Goal: Task Accomplishment & Management: Use online tool/utility

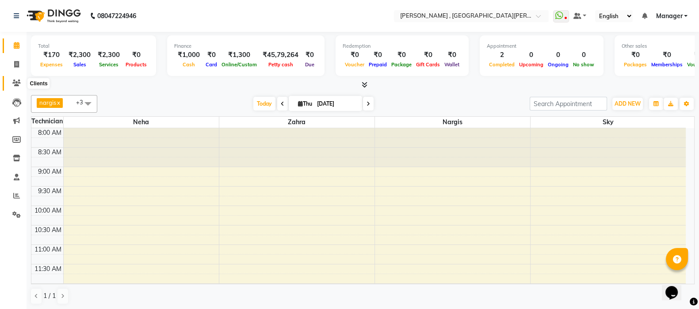
click at [16, 79] on span at bounding box center [16, 83] width 15 height 10
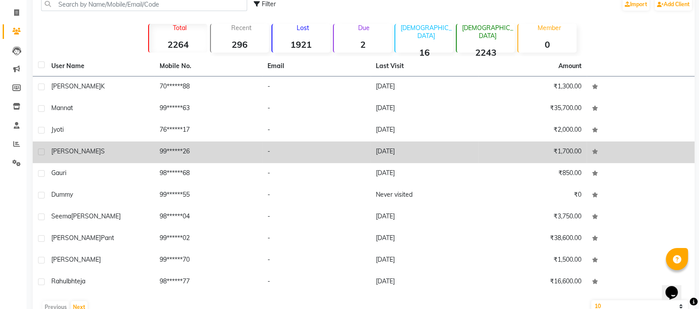
scroll to position [73, 0]
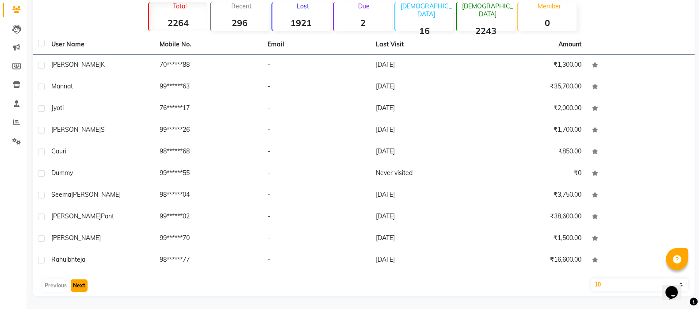
click at [79, 282] on button "Next" at bounding box center [79, 285] width 17 height 12
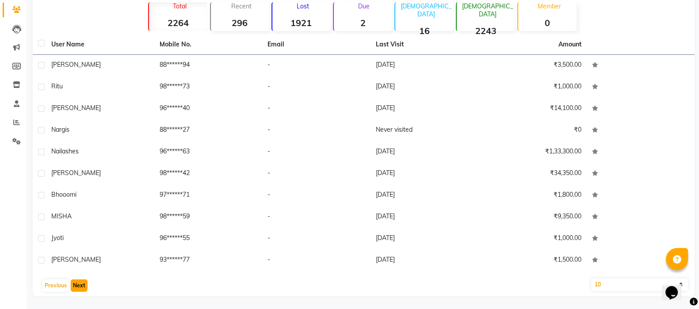
click at [79, 282] on button "Next" at bounding box center [79, 285] width 17 height 12
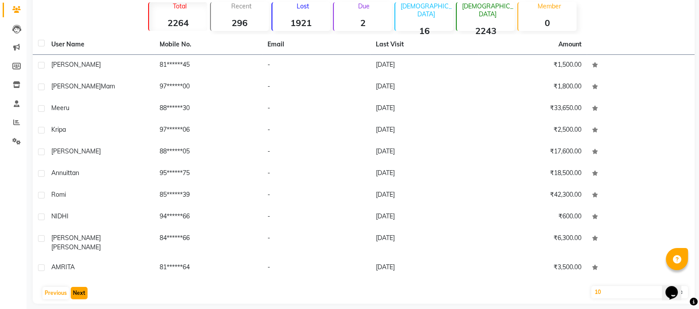
click at [79, 287] on button "Next" at bounding box center [79, 293] width 17 height 12
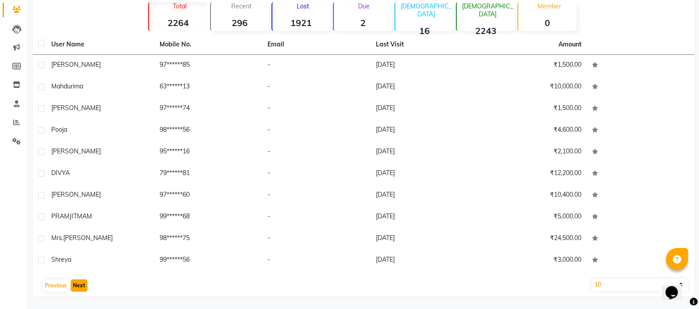
click at [79, 282] on button "Next" at bounding box center [79, 285] width 17 height 12
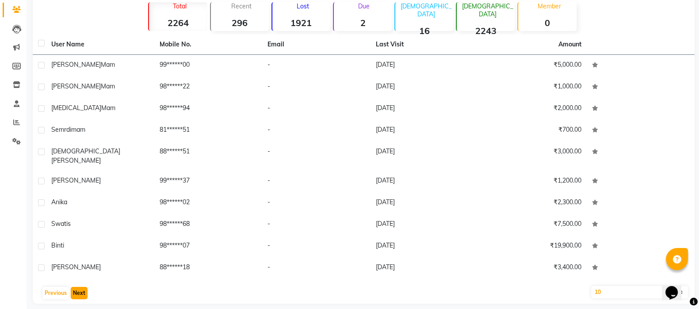
click at [79, 287] on button "Next" at bounding box center [79, 293] width 17 height 12
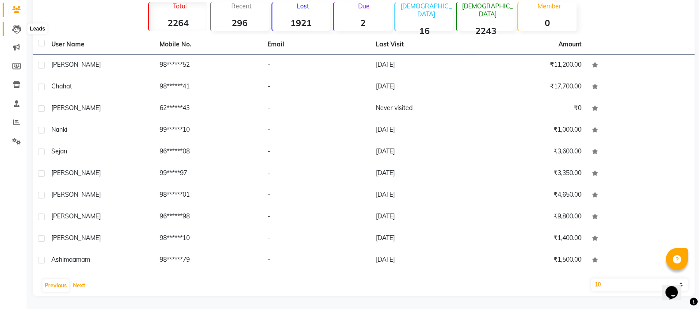
scroll to position [0, 0]
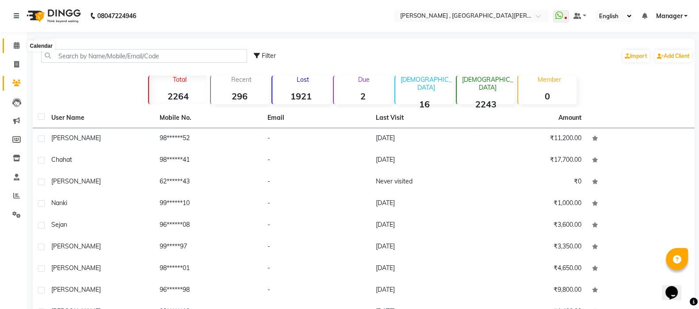
click at [15, 48] on icon at bounding box center [17, 45] width 6 height 7
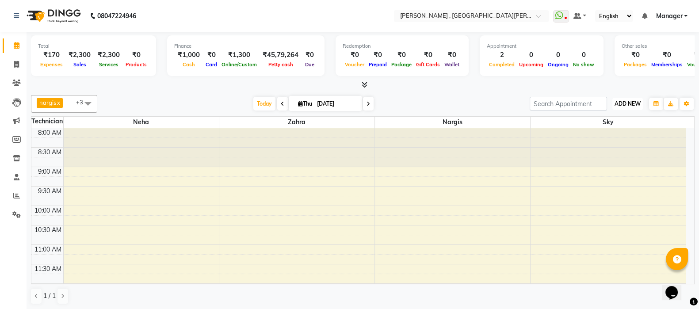
click at [621, 104] on span "ADD NEW" at bounding box center [628, 103] width 26 height 7
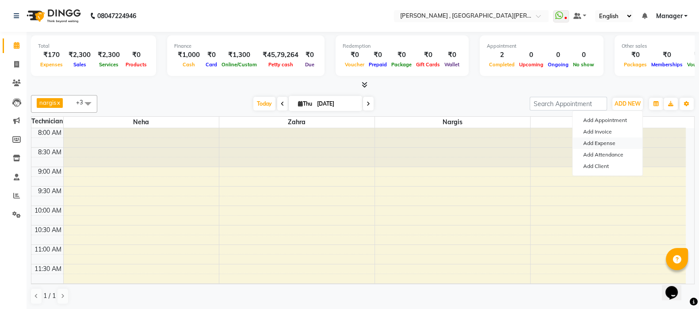
click at [600, 138] on link "Add Expense" at bounding box center [608, 143] width 70 height 11
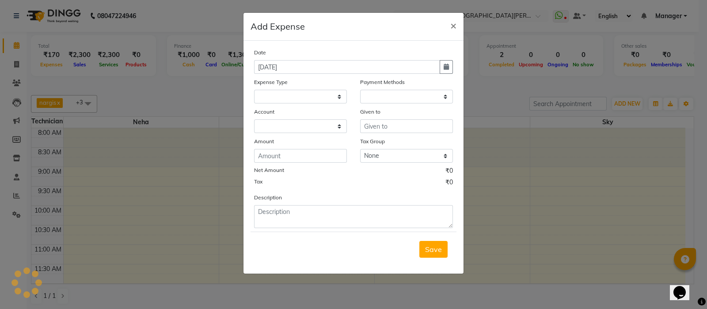
select select "1"
select select "2716"
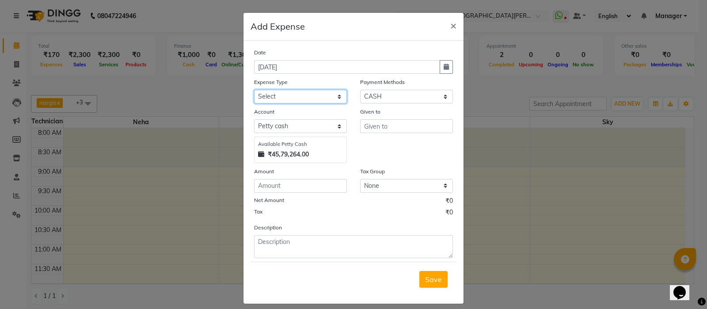
click at [317, 98] on select "Select acetone Advance Salary bank deposite BBMP Beauty products Bed charges BI…" at bounding box center [300, 97] width 93 height 14
select select "3131"
click at [254, 91] on select "Select acetone Advance Salary bank deposite BBMP Beauty products Bed charges BI…" at bounding box center [300, 97] width 93 height 14
click at [368, 123] on input "text" at bounding box center [406, 126] width 93 height 14
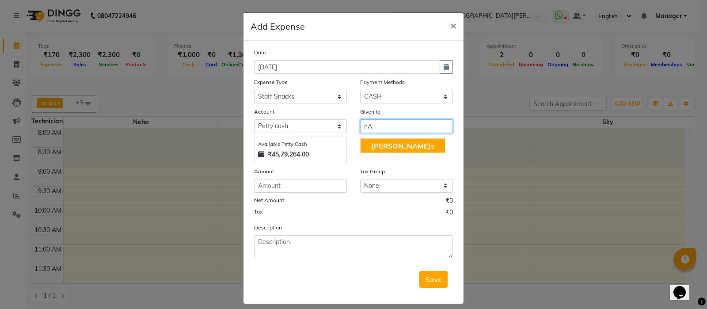
type input "n"
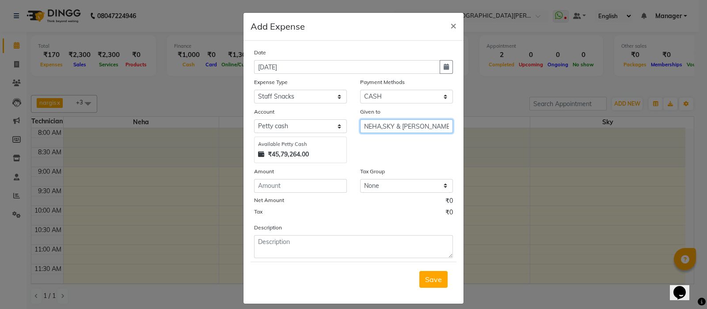
type input "NEHA,SKY & [PERSON_NAME]"
click at [321, 186] on input "number" at bounding box center [300, 186] width 93 height 14
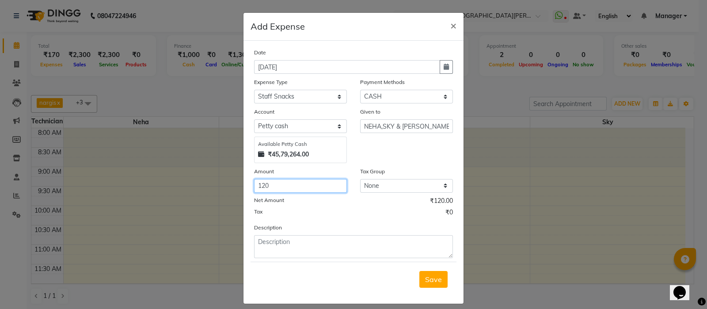
type input "120"
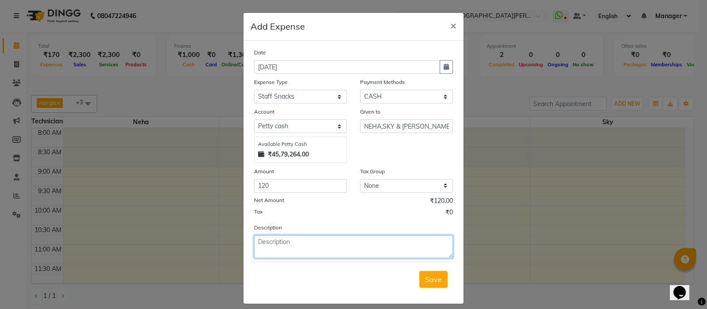
click at [280, 247] on textarea at bounding box center [353, 246] width 199 height 23
type textarea "f"
type textarea "TEA FOR 03-09 & 04-09"
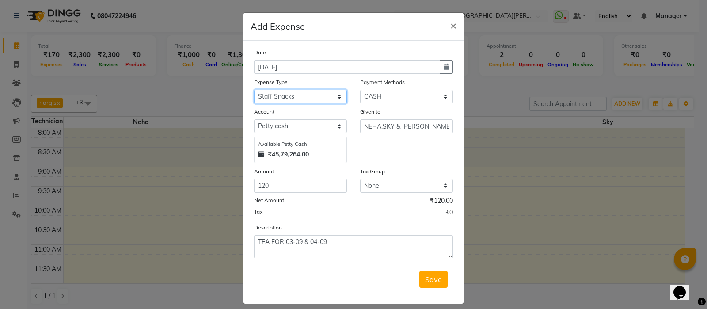
click at [332, 100] on select "Select acetone Advance Salary bank deposite BBMP Beauty products Bed charges BI…" at bounding box center [300, 97] width 93 height 14
click at [254, 91] on select "Select acetone Advance Salary bank deposite BBMP Beauty products Bed charges BI…" at bounding box center [300, 97] width 93 height 14
click at [434, 284] on span "Save" at bounding box center [433, 279] width 17 height 9
